Goal: Information Seeking & Learning: Learn about a topic

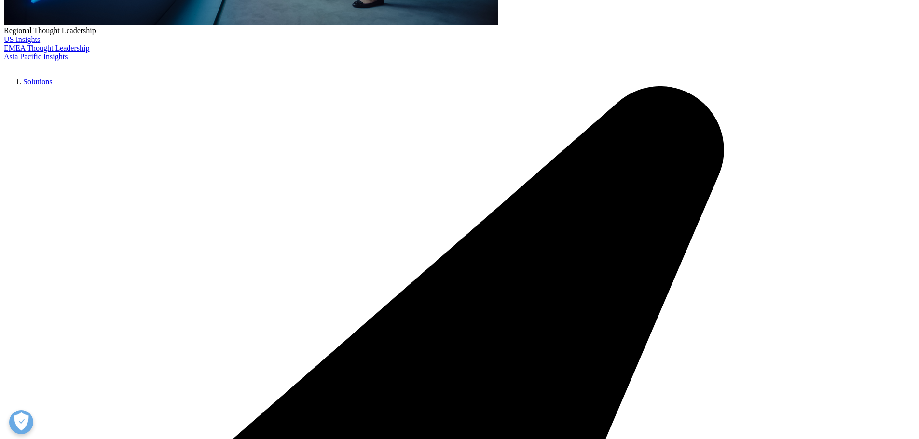
scroll to position [419, 0]
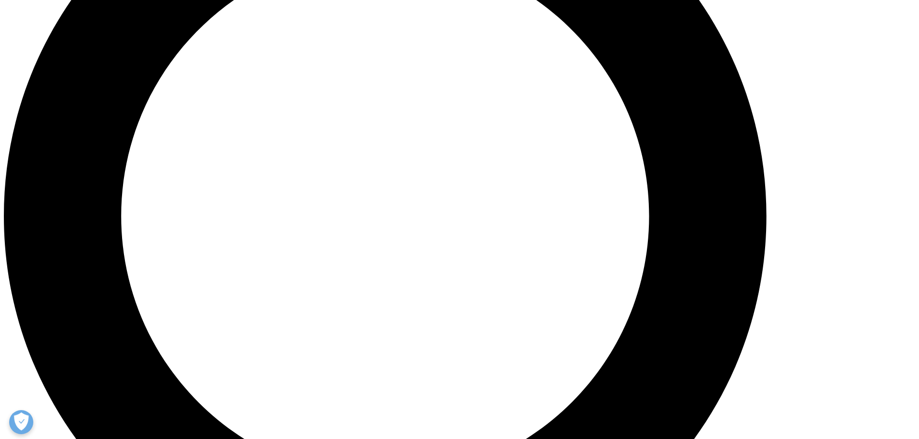
scroll to position [1109, 0]
